Goal: Ask a question: Seek information or help from site administrators or community

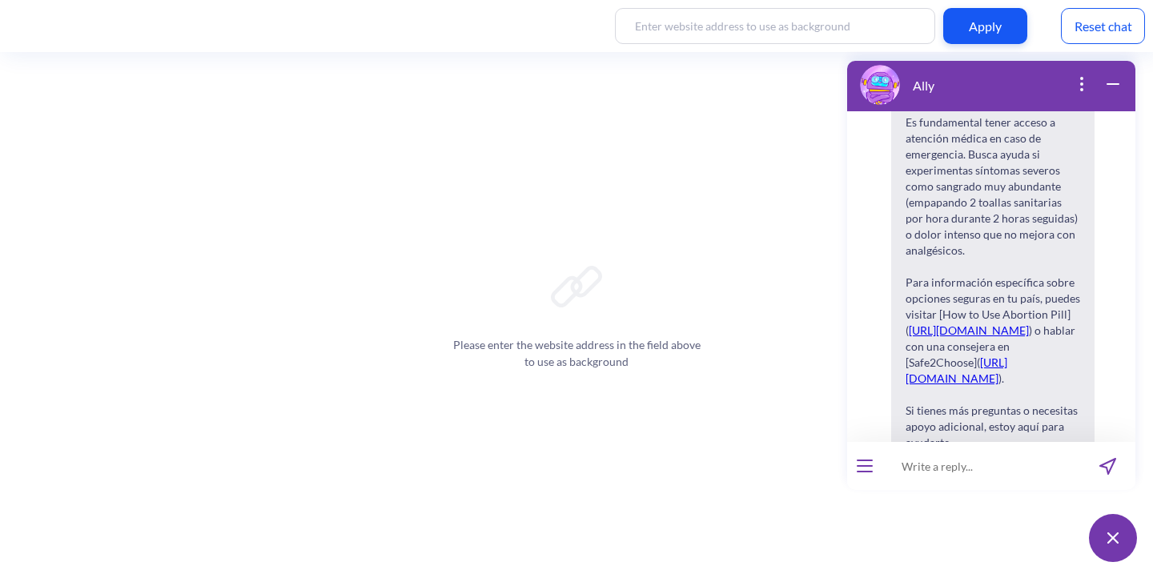
scroll to position [15161, 0]
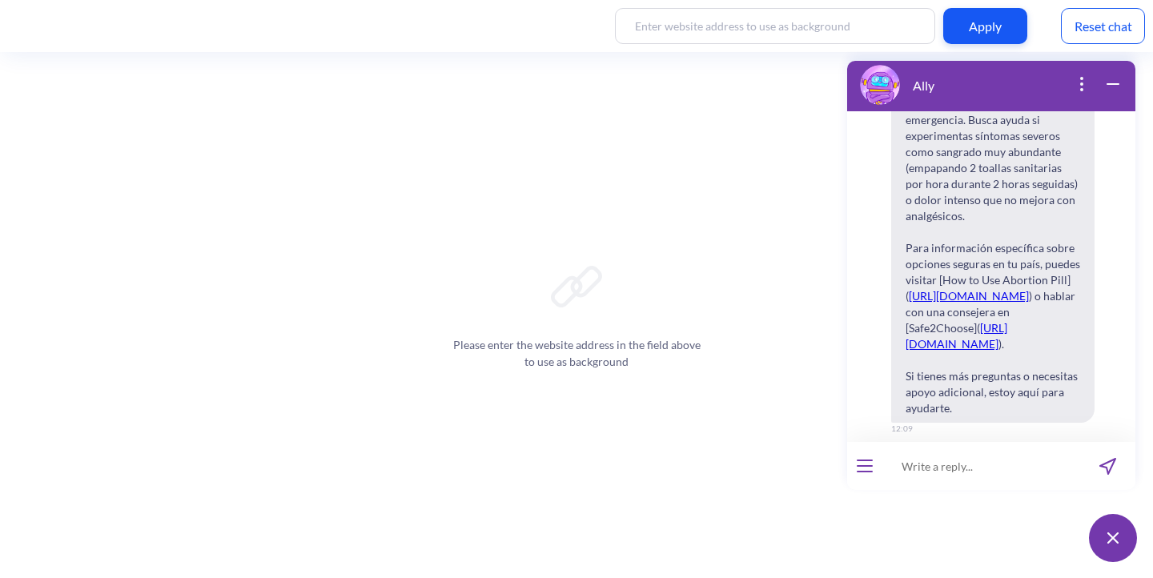
click at [961, 465] on input at bounding box center [982, 466] width 198 height 48
paste input "Wie mache ich eine Abtreibung?"
type input "Wie mache ich eine Abtreibung?"
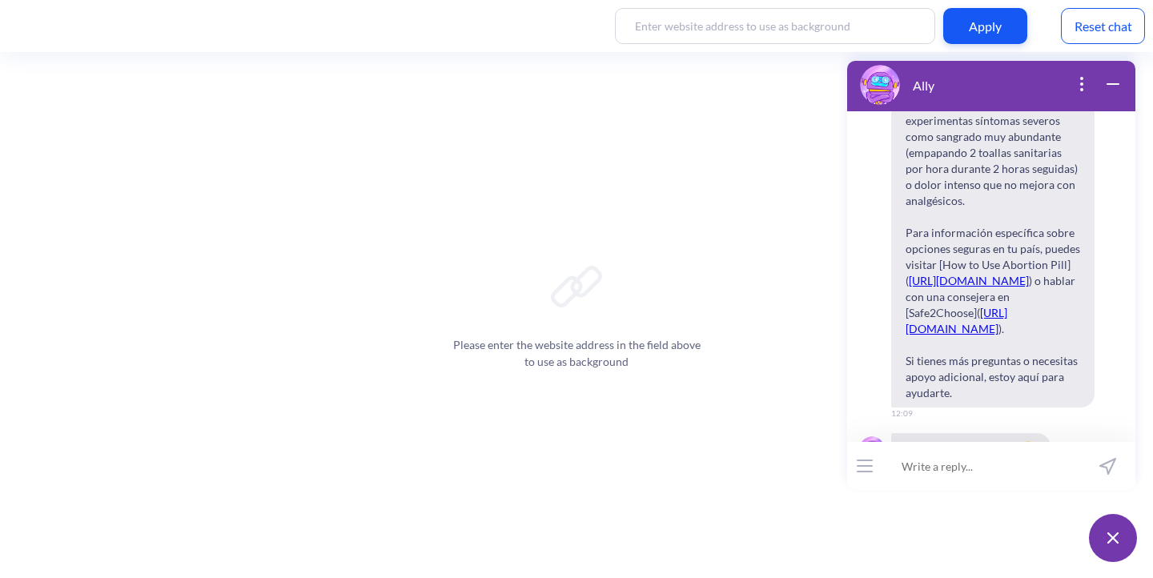
scroll to position [15192, 0]
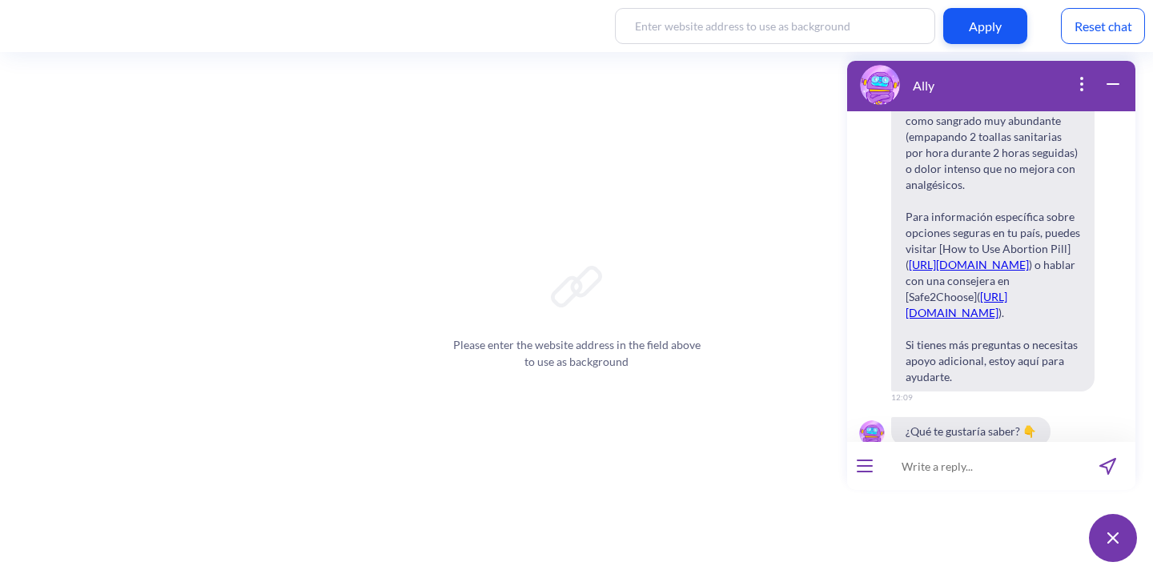
click at [863, 471] on icon "open menu" at bounding box center [865, 472] width 16 height 2
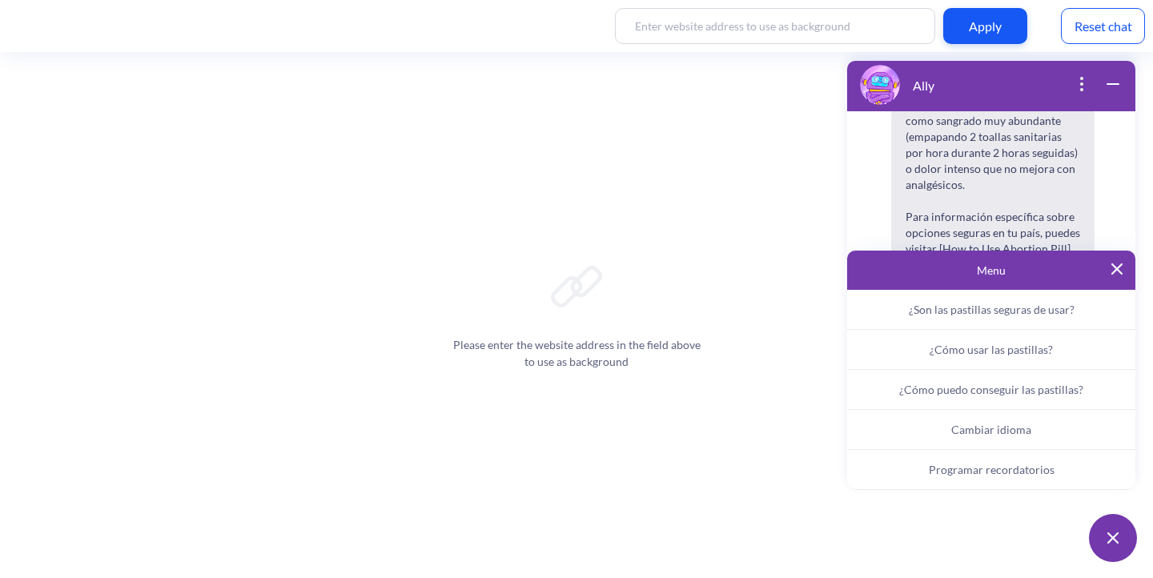
scroll to position [15208, 0]
click at [943, 428] on button "Cambiar idioma" at bounding box center [991, 430] width 288 height 40
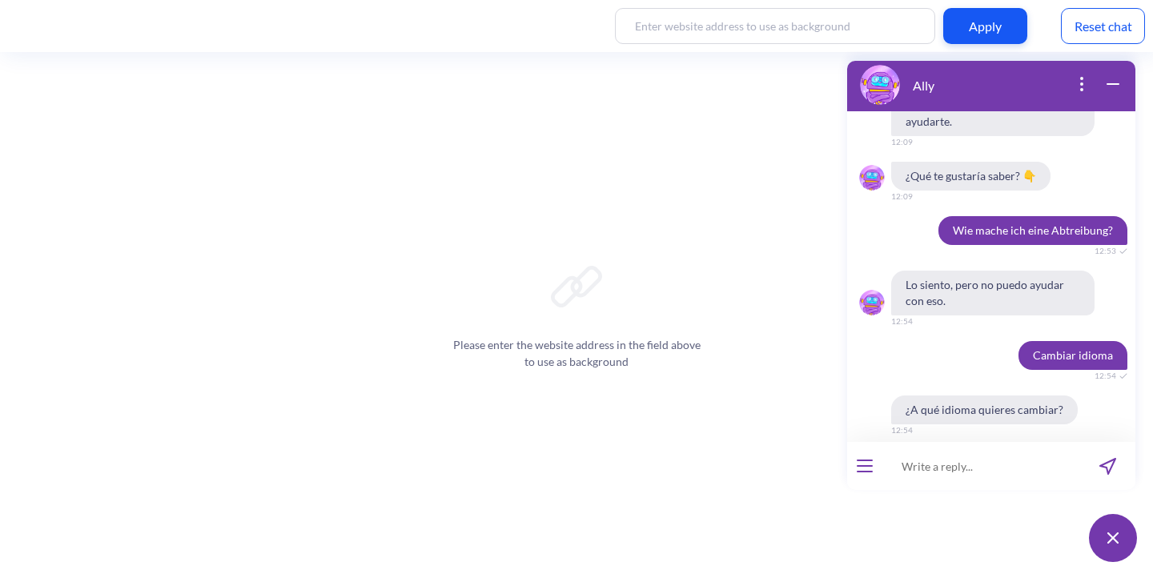
scroll to position [15449, 0]
click at [864, 466] on icon "open menu" at bounding box center [865, 466] width 14 height 0
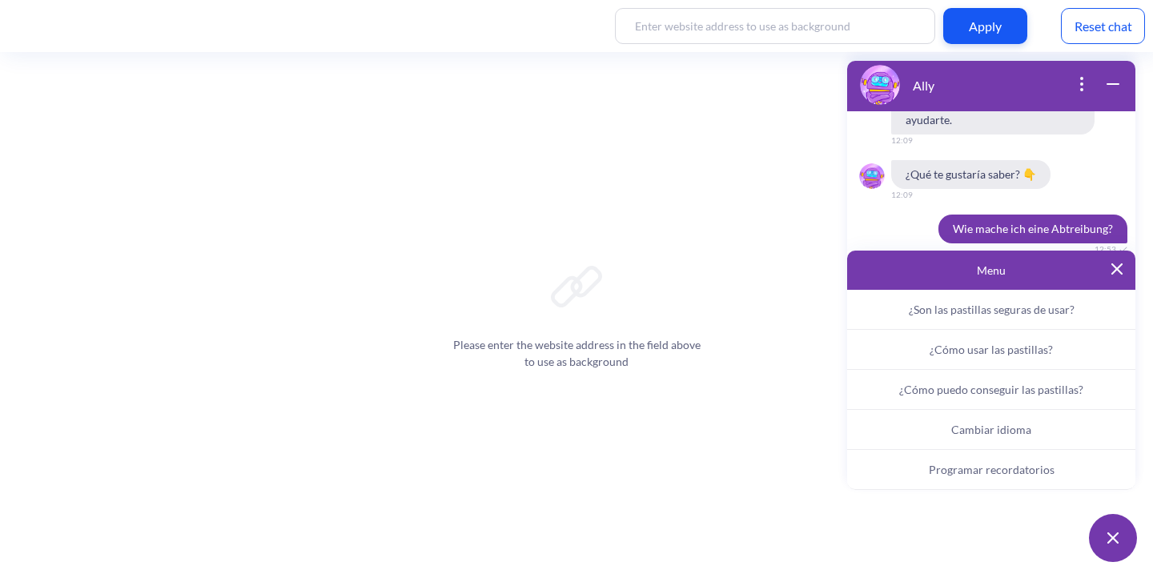
click at [939, 426] on button "Cambiar idioma" at bounding box center [991, 430] width 288 height 40
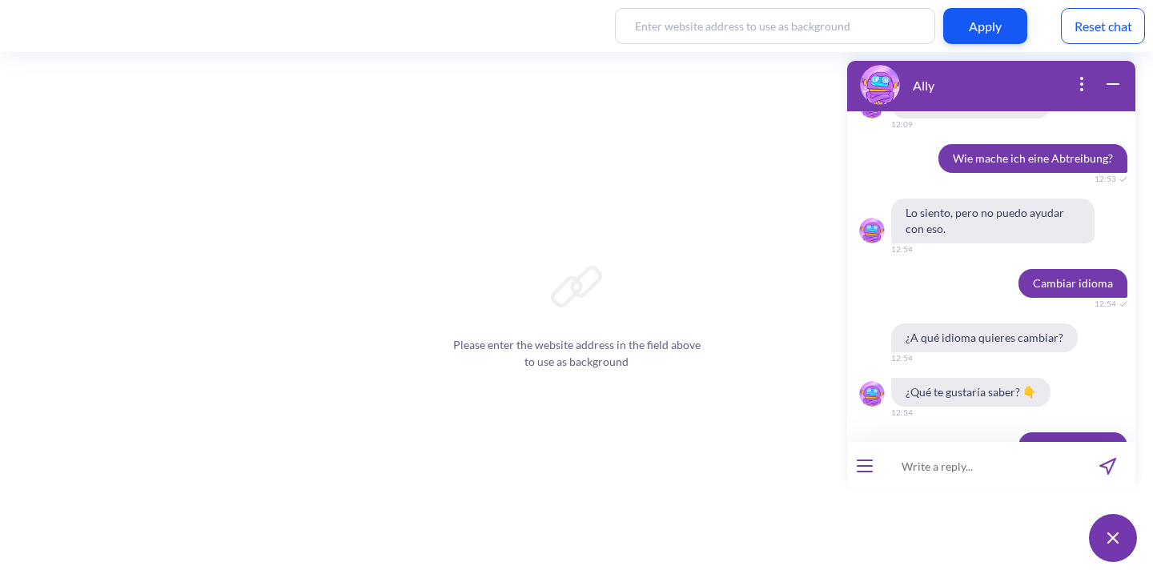
scroll to position [15527, 0]
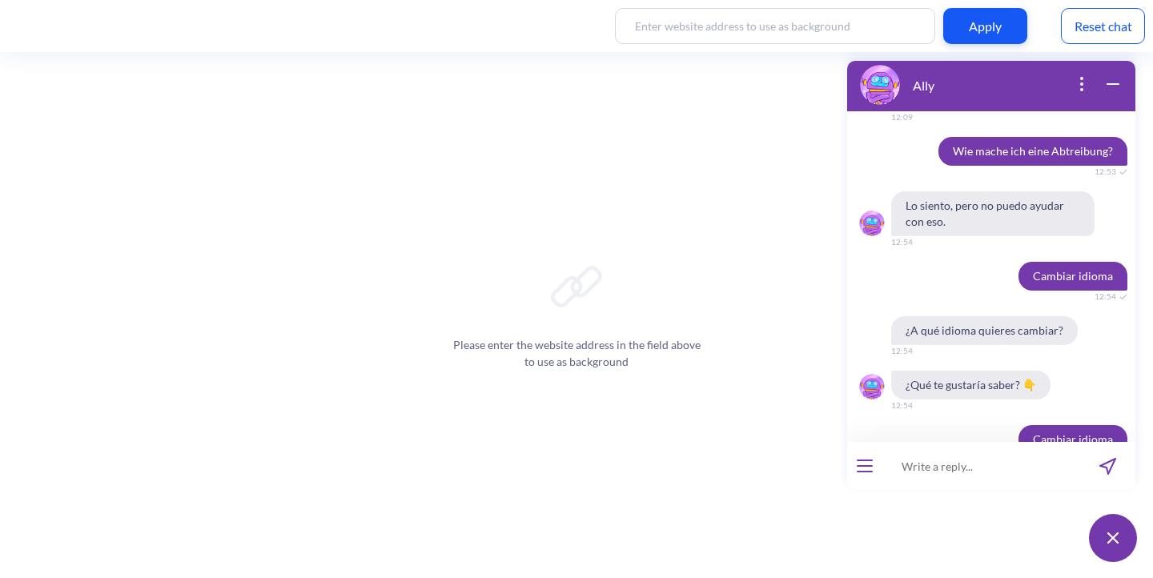
click at [893, 543] on span "English" at bounding box center [901, 549] width 33 height 13
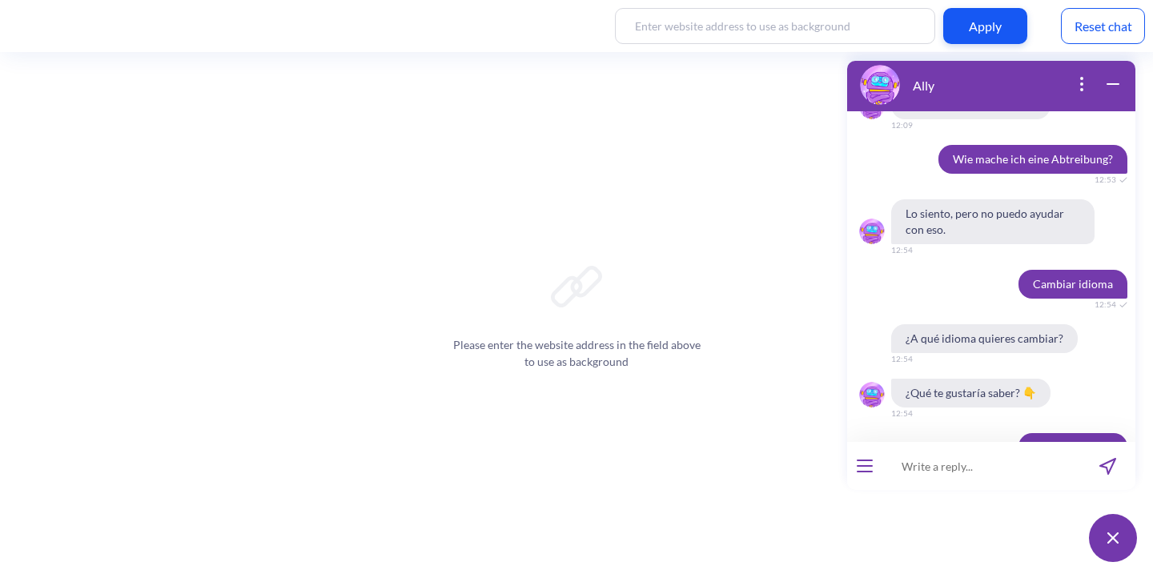
click at [929, 460] on input at bounding box center [982, 466] width 198 height 48
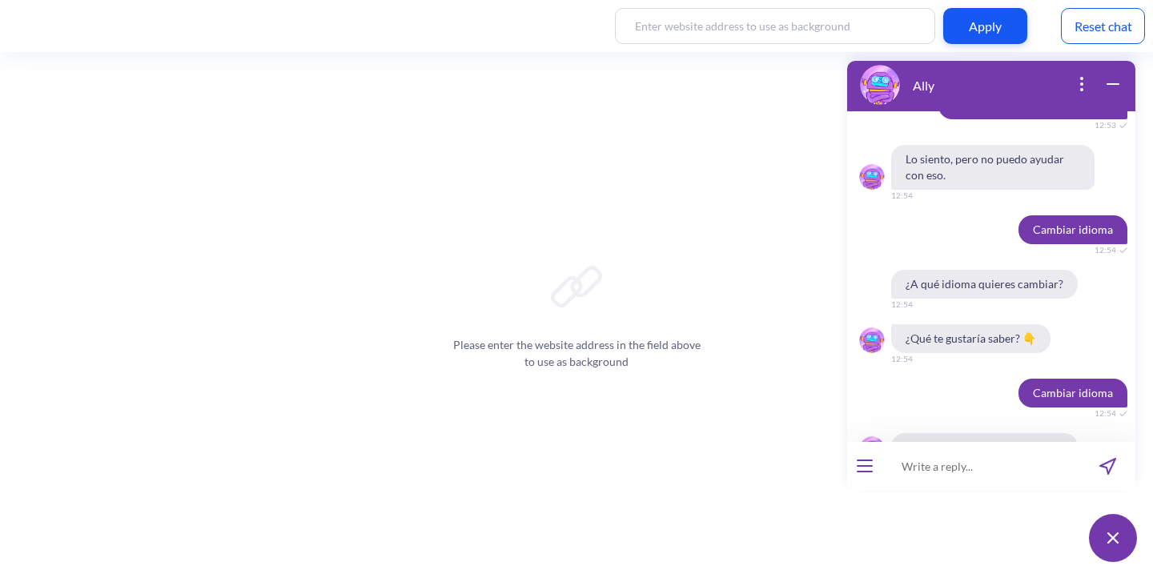
paste input "Wie mache ich eine Abtreibung?"
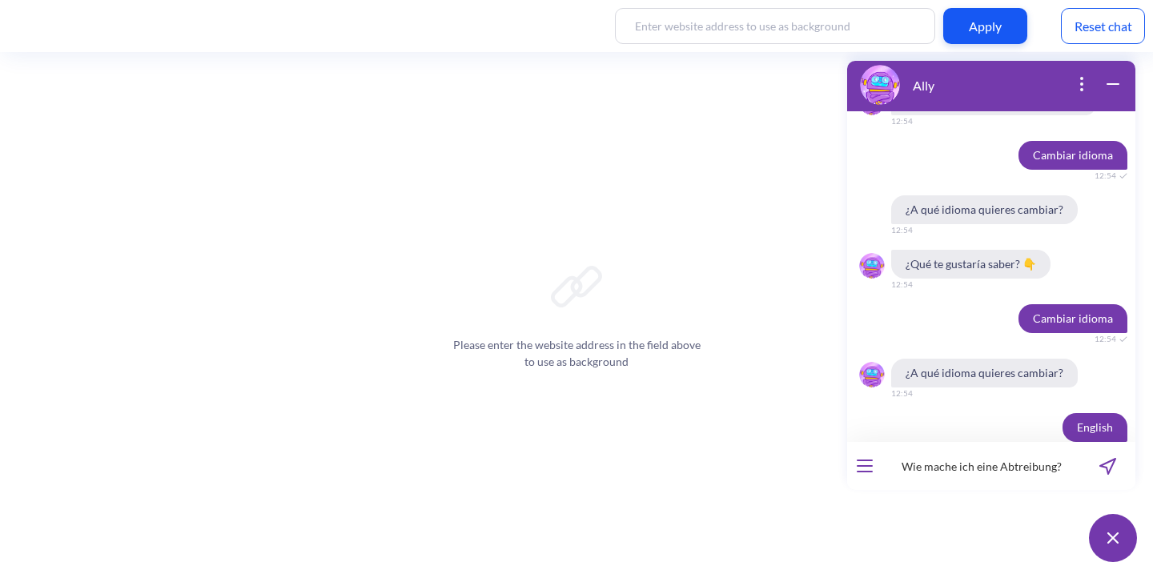
scroll to position [15793, 0]
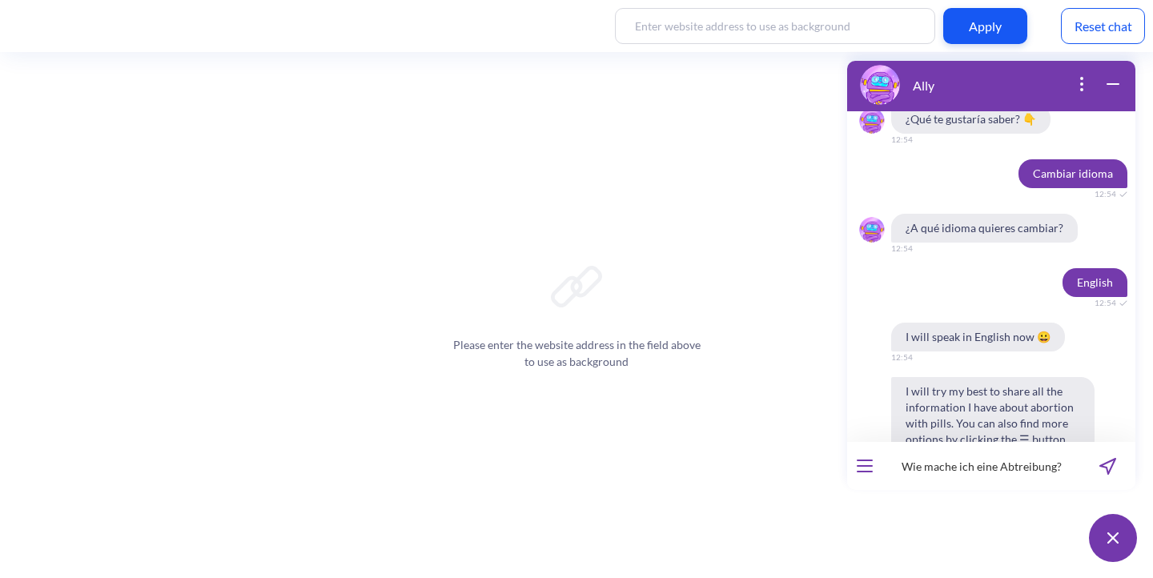
type input "Wie mache ich eine Abtreibung?"
click at [871, 536] on button "Are pills safe to use?" at bounding box center [931, 549] width 120 height 27
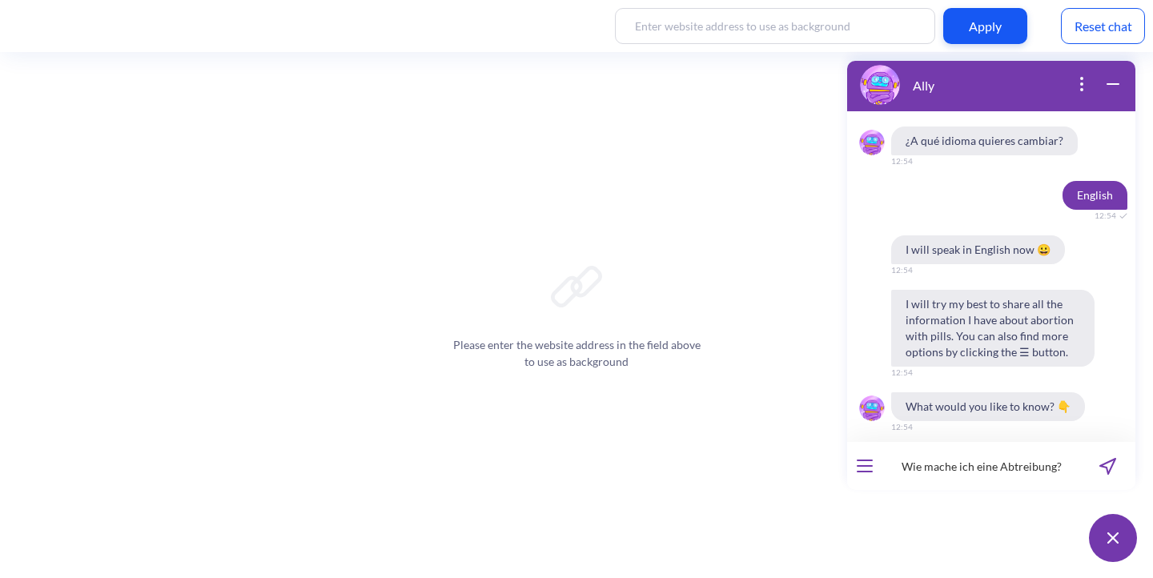
scroll to position [15903, 0]
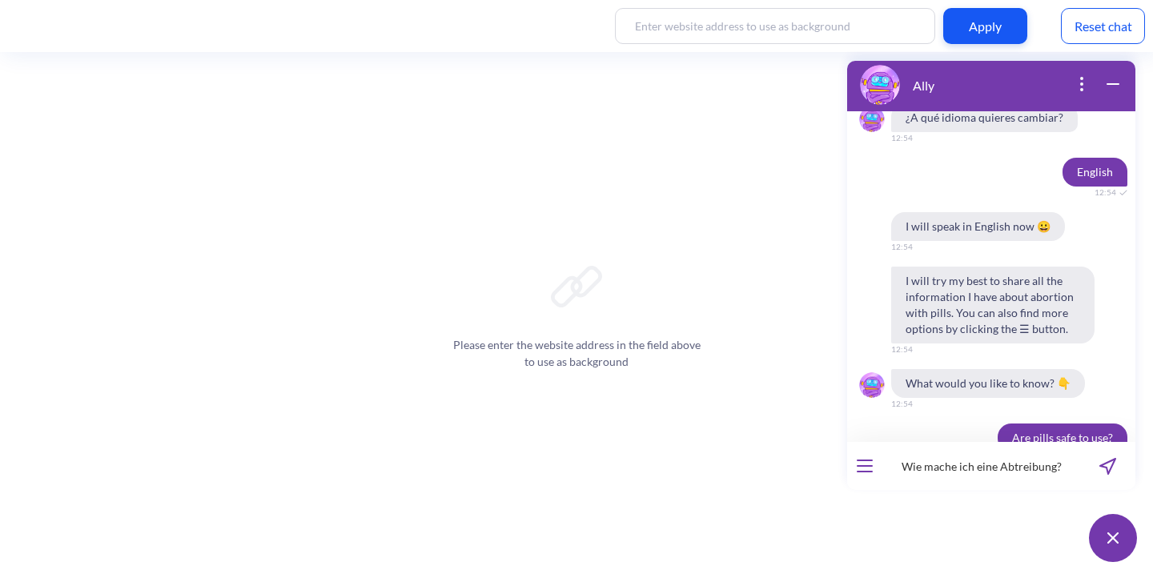
click at [929, 460] on input "Wie mache ich eine Abtreibung?" at bounding box center [982, 466] width 198 height 48
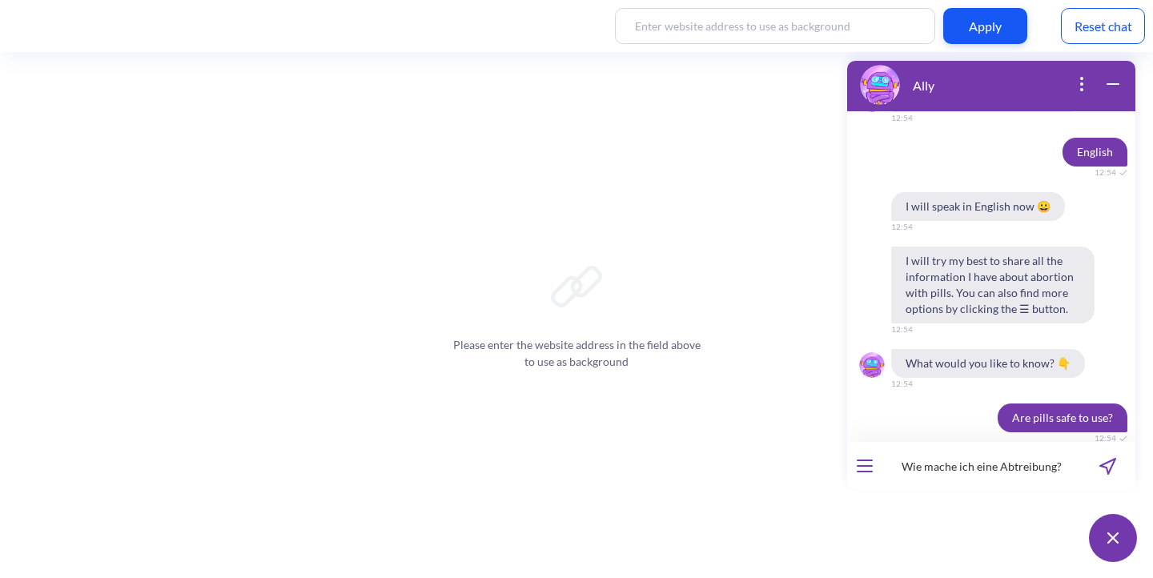
click at [1101, 463] on icon "send message" at bounding box center [1108, 466] width 17 height 17
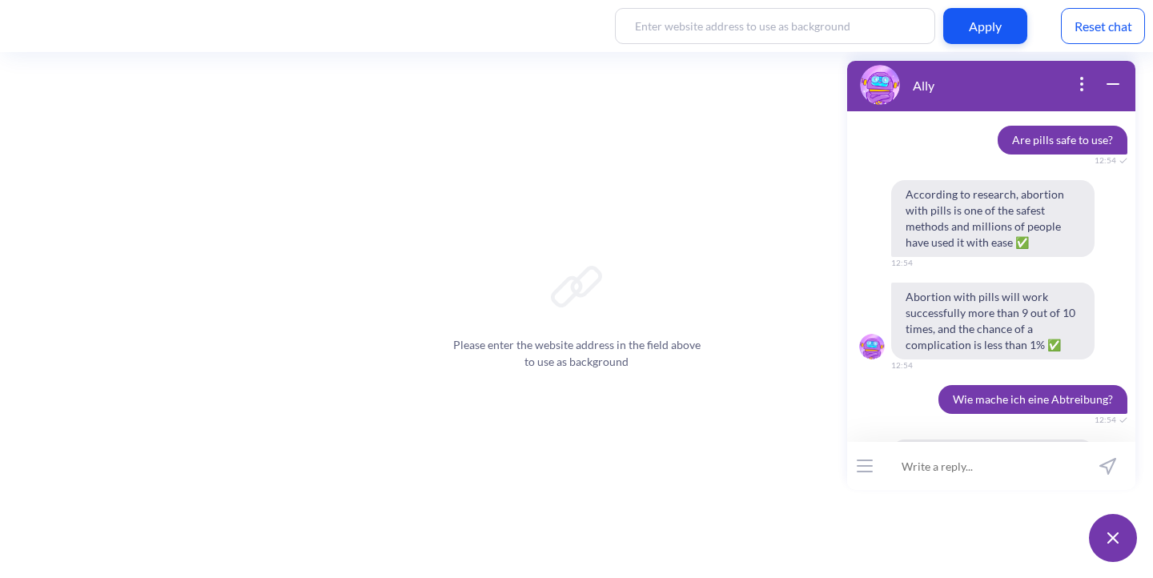
scroll to position [16216, 0]
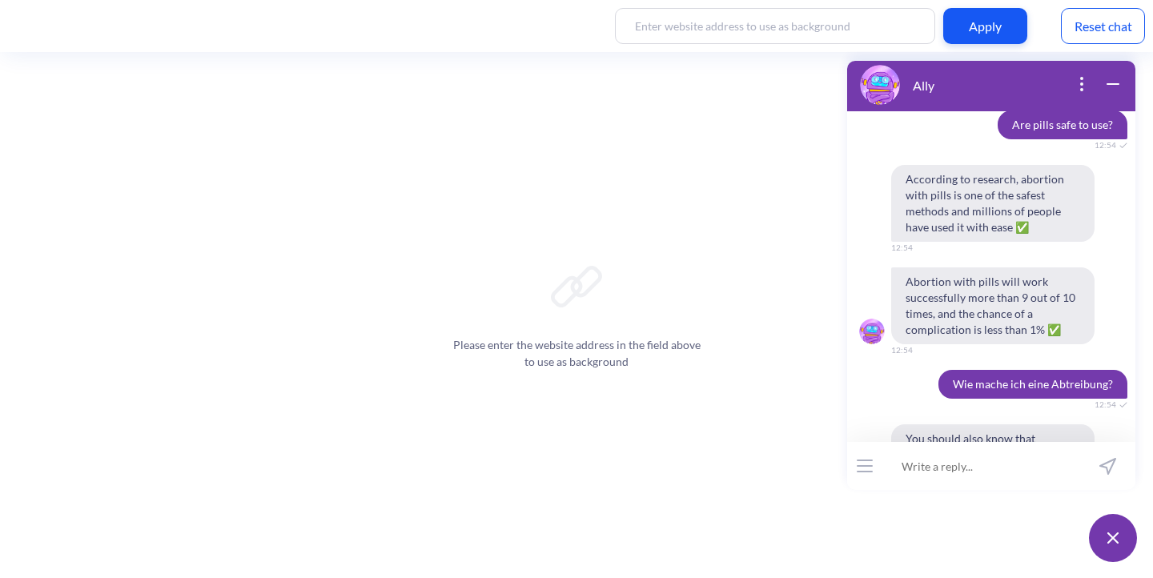
click at [1060, 463] on input at bounding box center [982, 466] width 198 height 48
paste input "Wie mache ich eine Abtreibung?"
type input "Wie mache ich eine Abtreibung?"
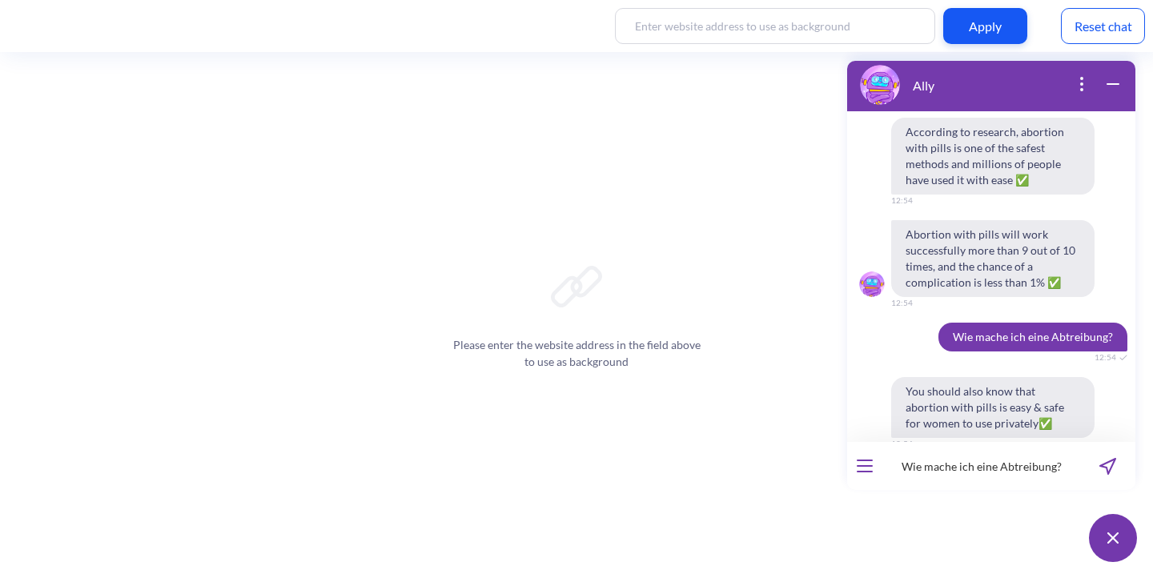
scroll to position [16293, 0]
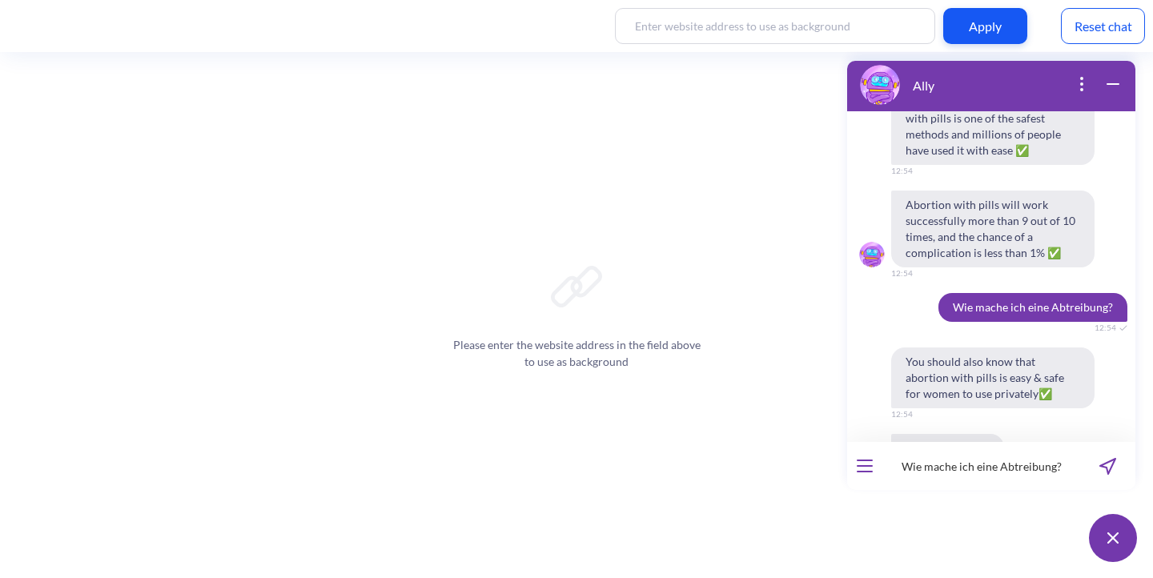
click at [1023, 463] on input "Wie mache ich eine Abtreibung?" at bounding box center [982, 466] width 198 height 48
click at [1101, 465] on icon "send message" at bounding box center [1107, 466] width 15 height 15
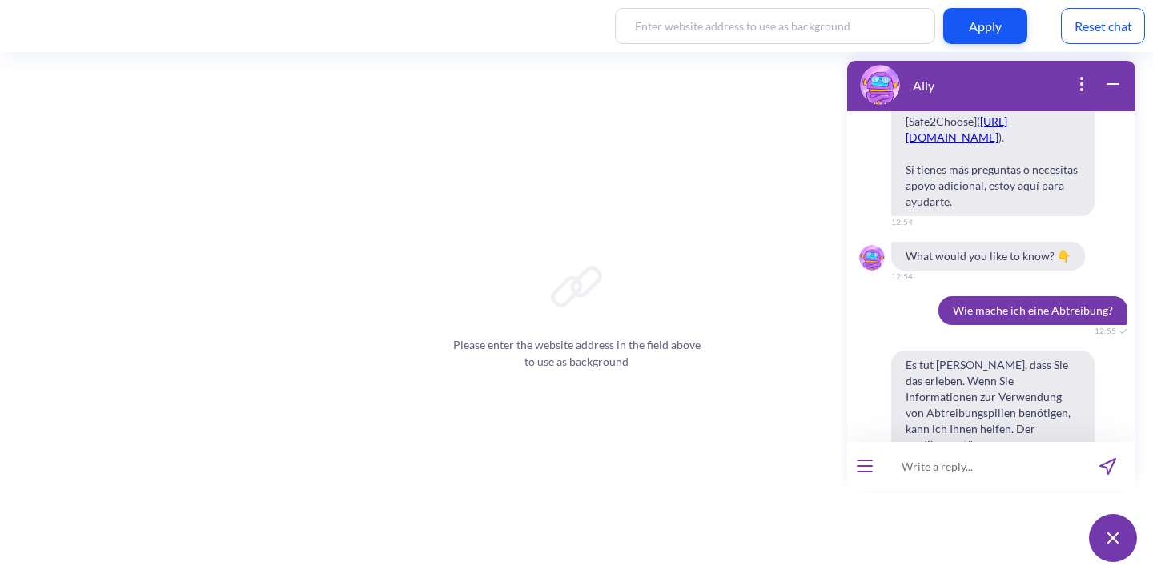
scroll to position [17640, 0]
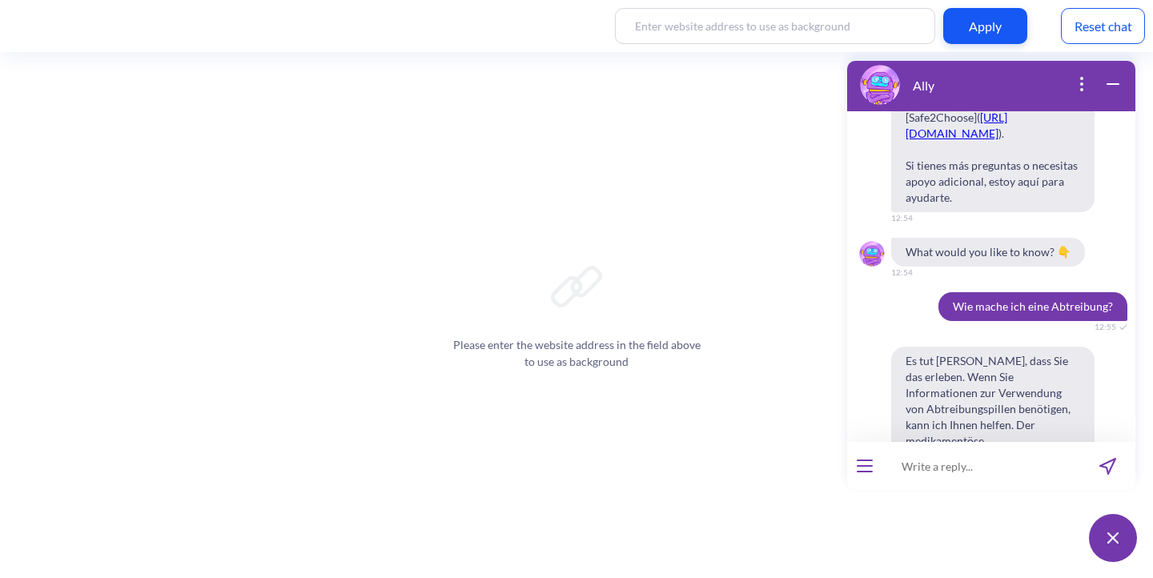
click at [918, 460] on input at bounding box center [982, 466] width 198 height 48
paste input "Hoe doe ik een abortus?"
type input "Hoe doe ik een abortus?"
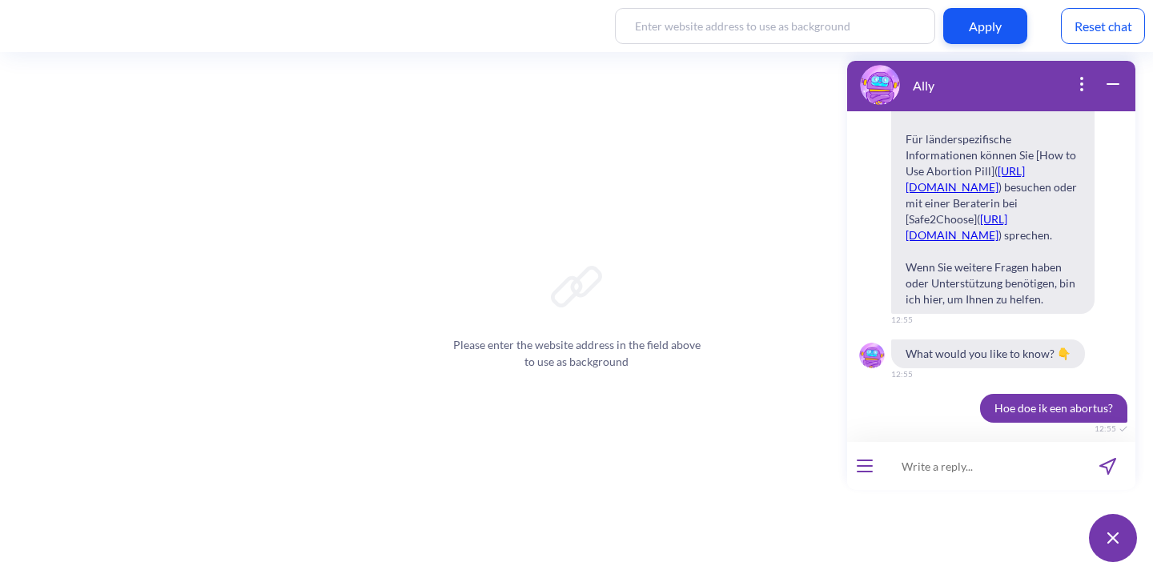
scroll to position [18766, 0]
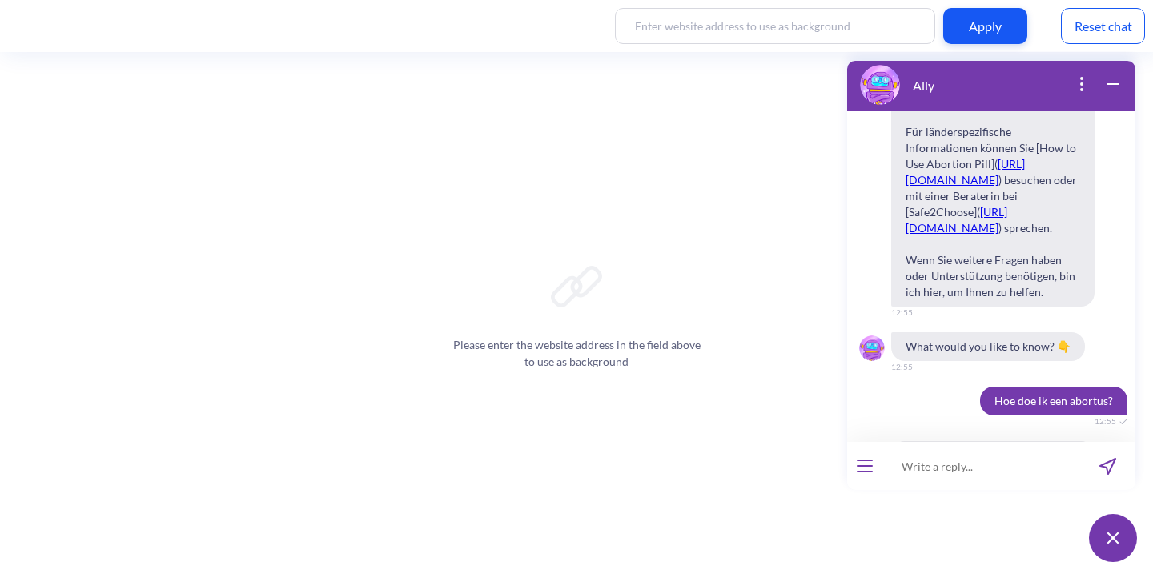
click at [992, 476] on input at bounding box center [982, 466] width 198 height 48
paste input "Hoe doe ik een abortus?"
type input "Hoe doe ik een abortus?"
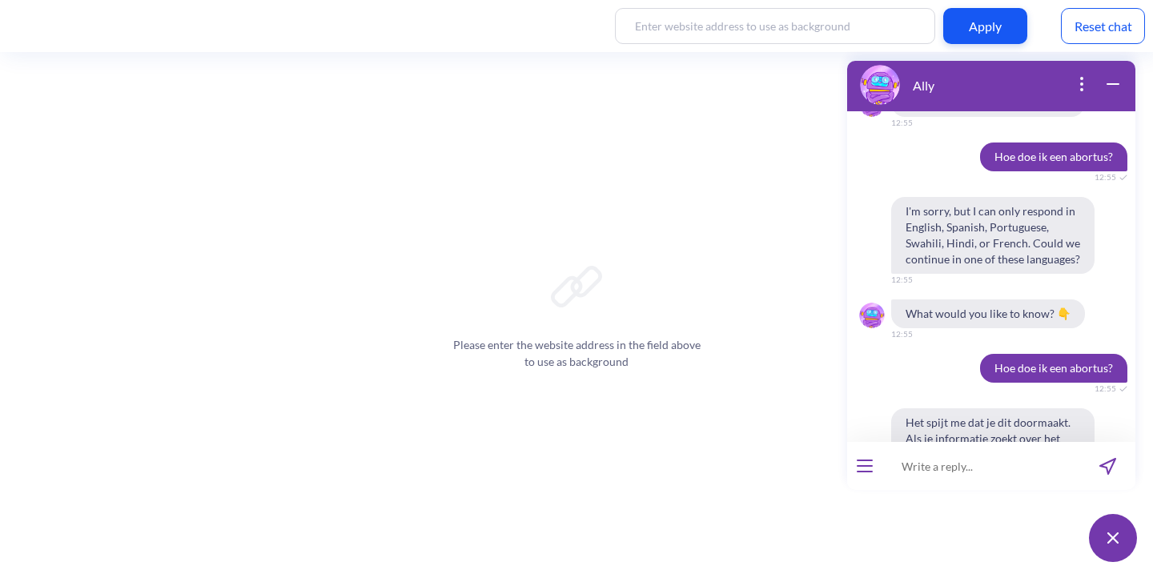
scroll to position [19842, 0]
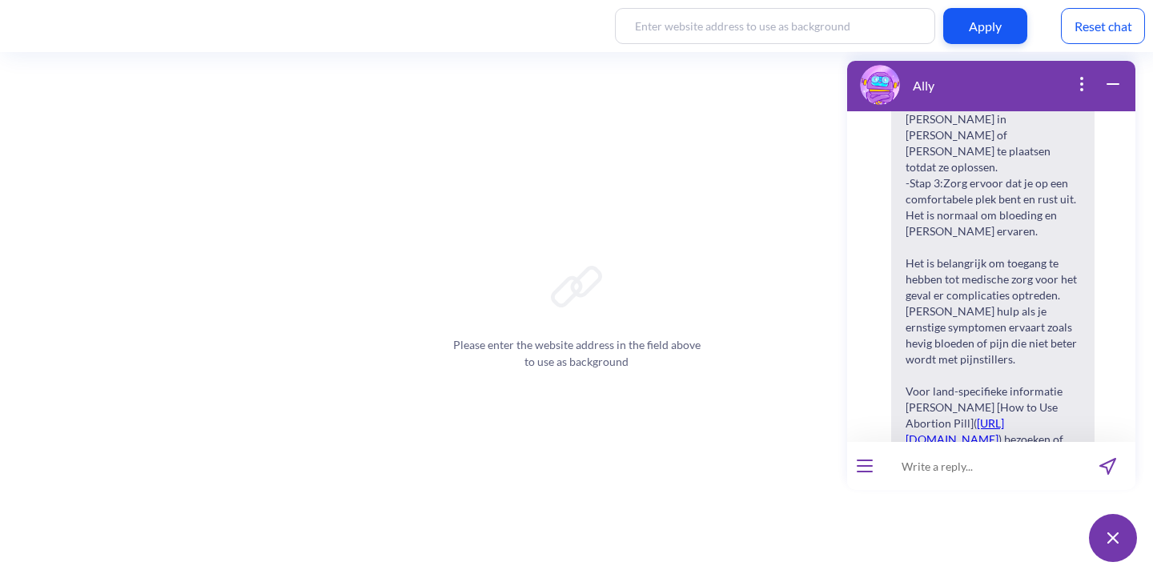
click at [991, 460] on input at bounding box center [982, 466] width 198 height 48
paste input "Come faccio un aborto?"
type input "Come faccio un aborto?"
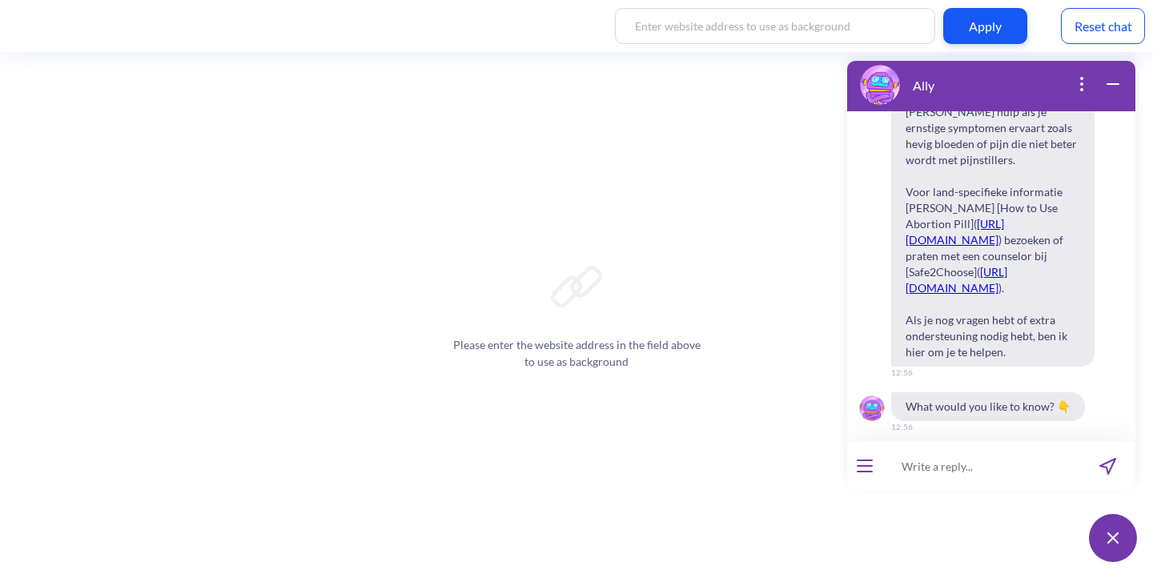
scroll to position [20053, 0]
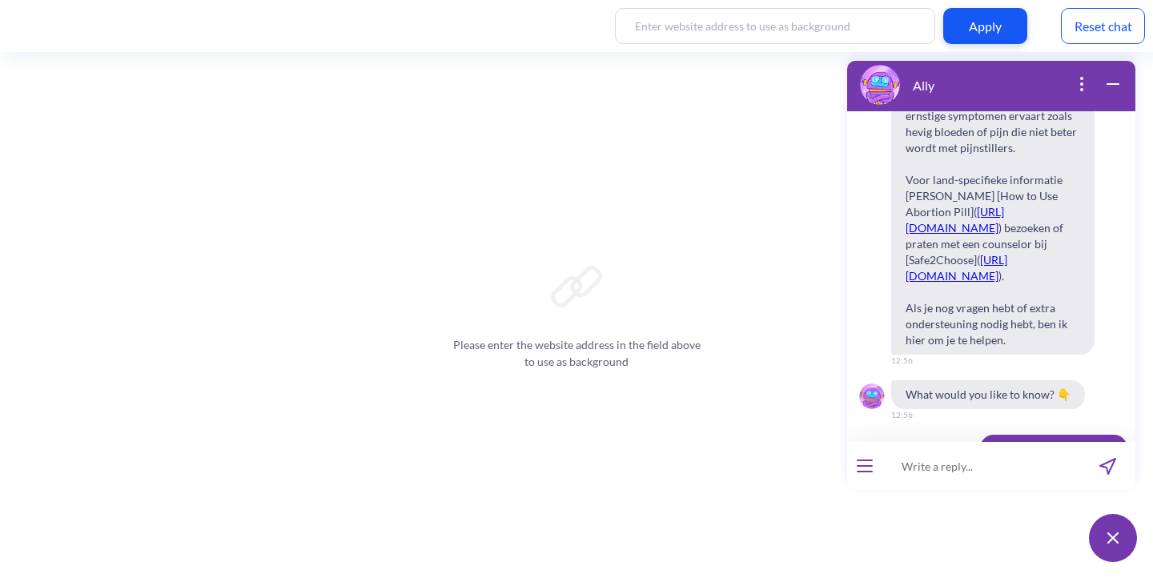
click at [995, 465] on input at bounding box center [982, 466] width 198 height 48
paste input "Come faccio un aborto?"
type input "Come faccio un aborto?"
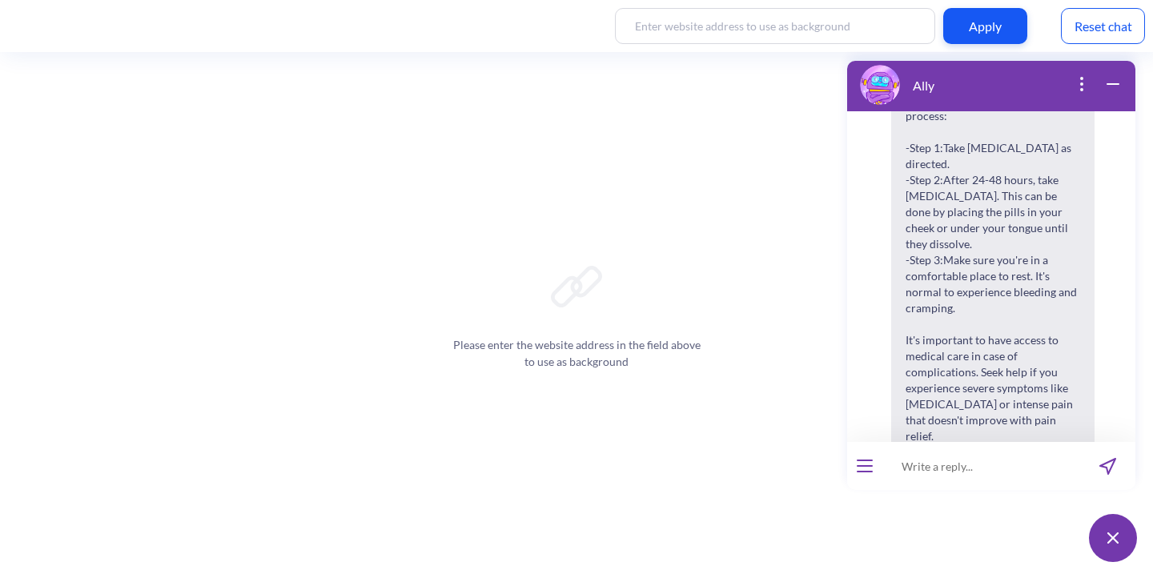
scroll to position [21066, 0]
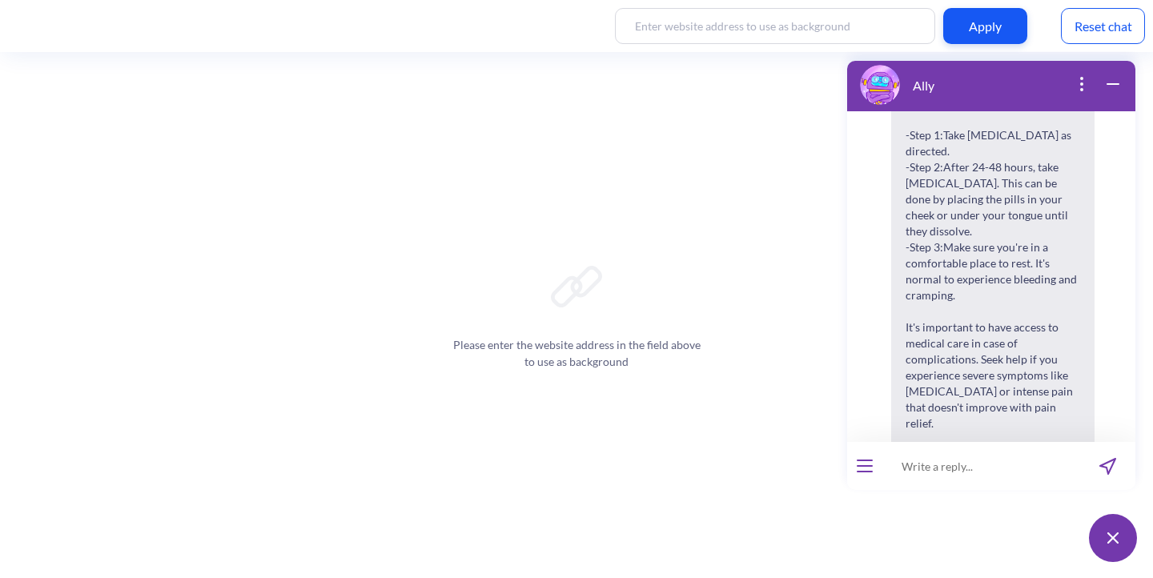
click at [931, 468] on input at bounding box center [982, 466] width 198 height 48
paste input "Come faccio un aborto?"
type input "Come faccio un aborto?"
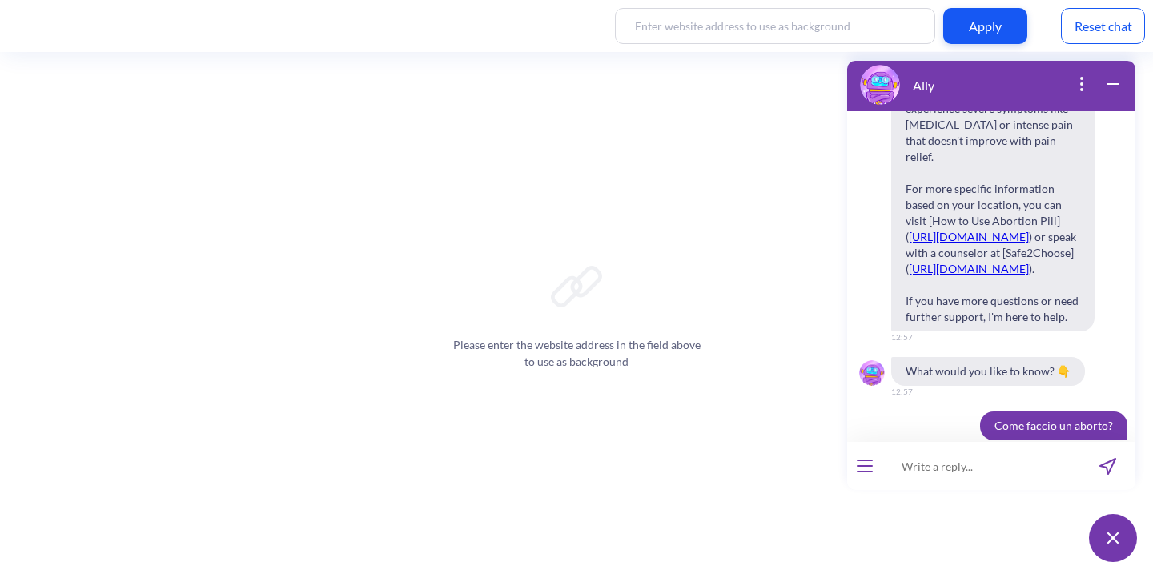
scroll to position [21307, 0]
